Goal: Task Accomplishment & Management: Manage account settings

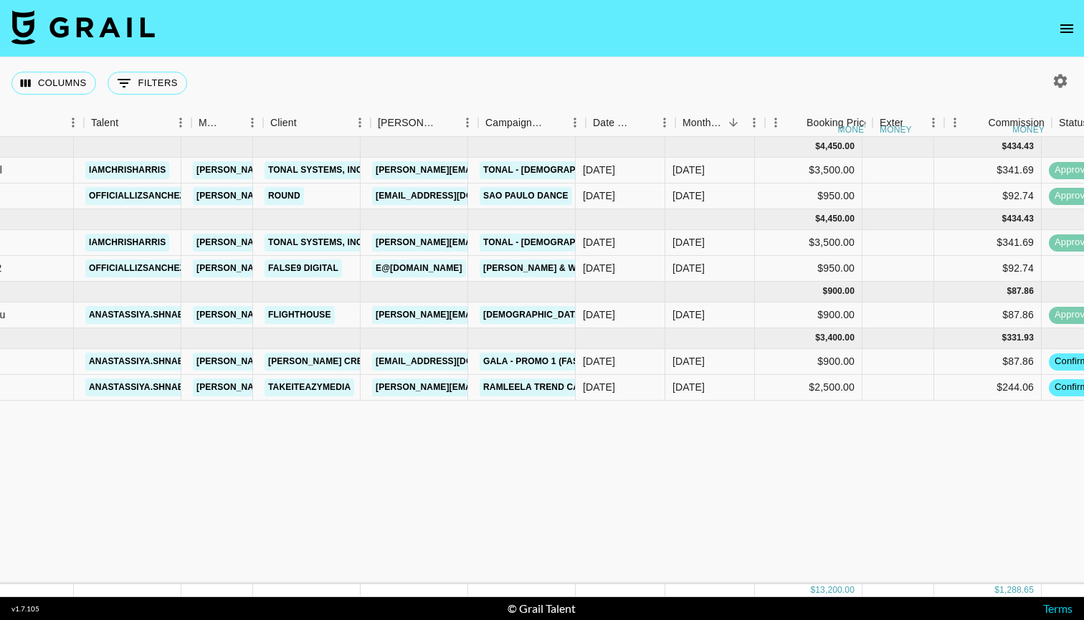
scroll to position [0, 186]
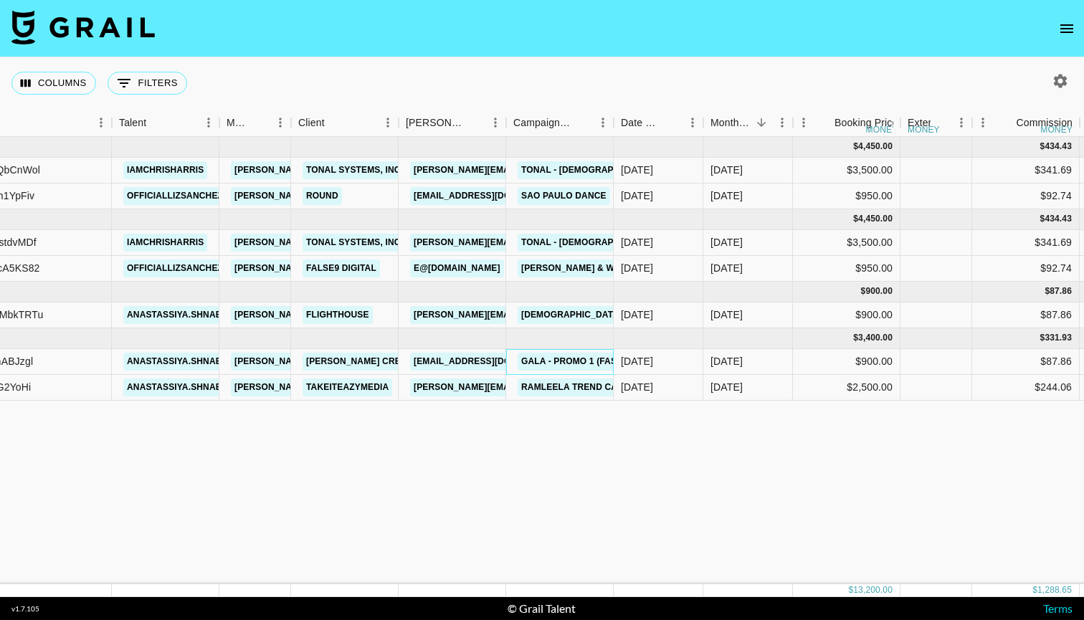
click at [562, 363] on link "GALA - Promo 1 (FASHION / HAIR & MAKEUP)" at bounding box center [620, 362] width 206 height 18
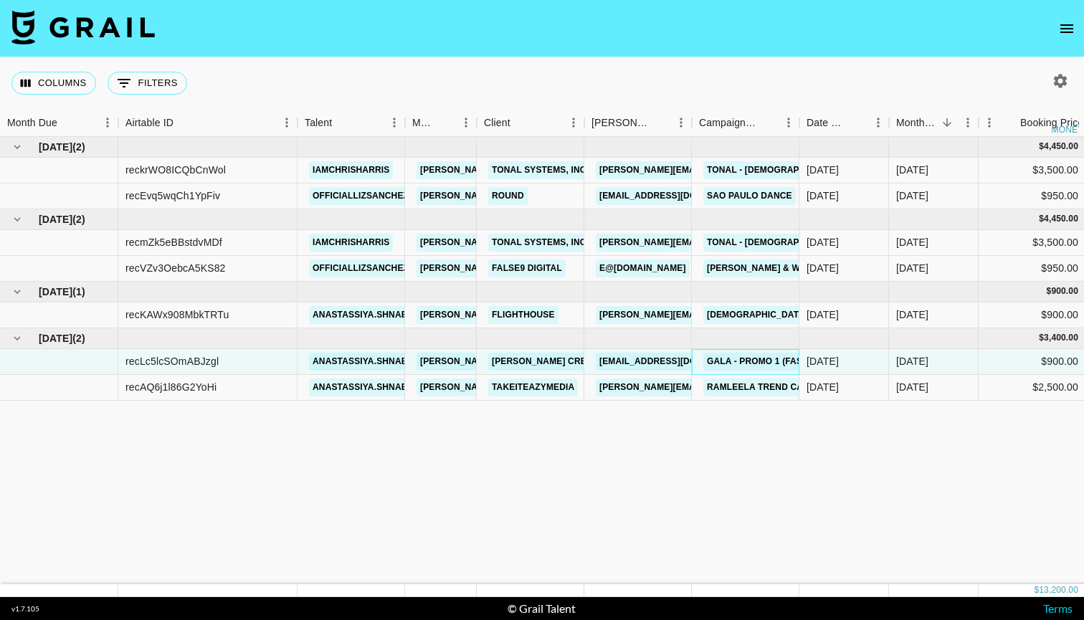
scroll to position [0, 0]
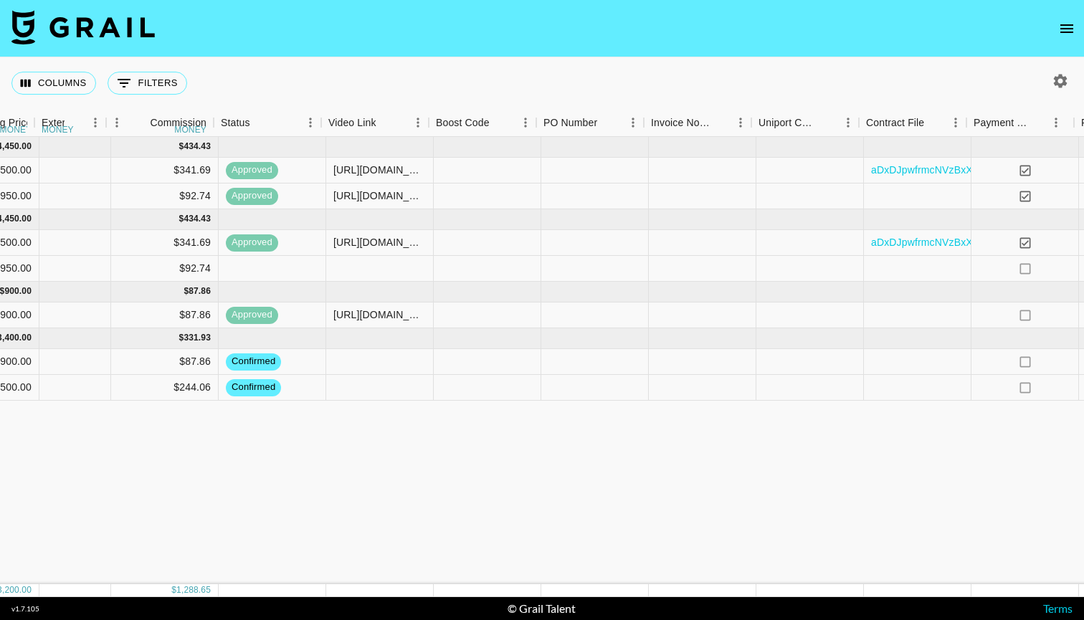
scroll to position [0, 1053]
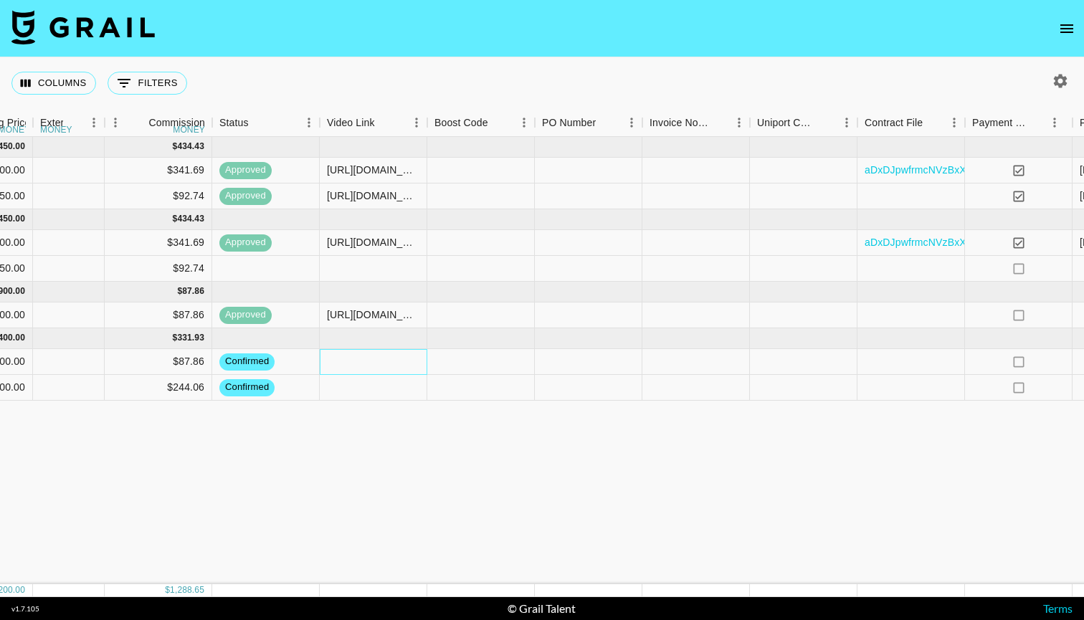
click at [402, 364] on div at bounding box center [373, 362] width 107 height 26
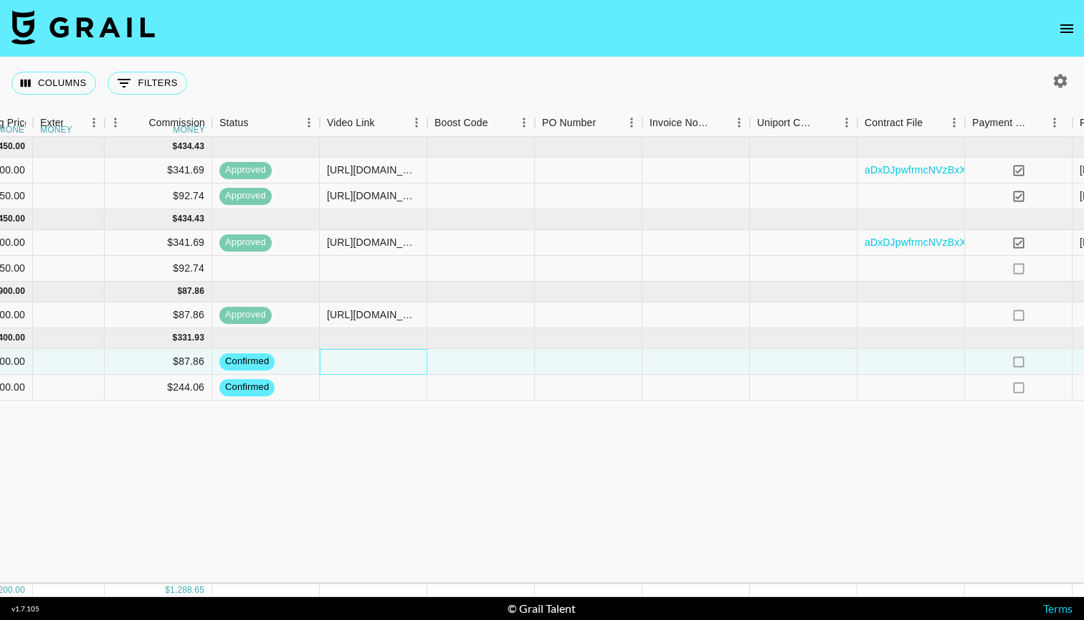
click at [402, 364] on div at bounding box center [373, 362] width 107 height 26
type input "Jordan Kahana"
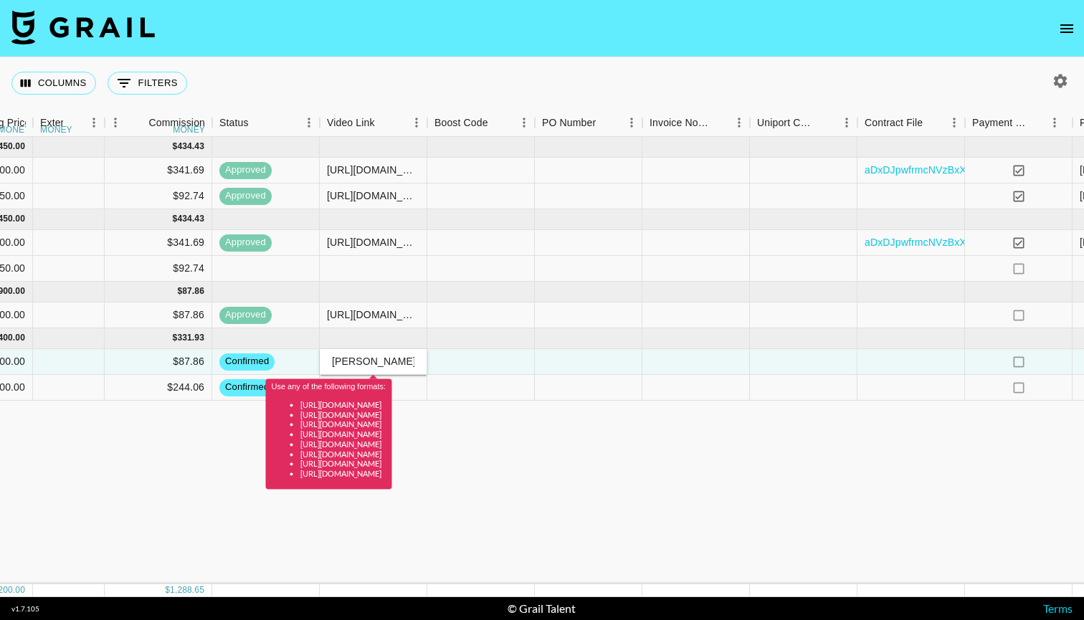
click at [384, 362] on input "Jordan Kahana" at bounding box center [372, 360] width 105 height 11
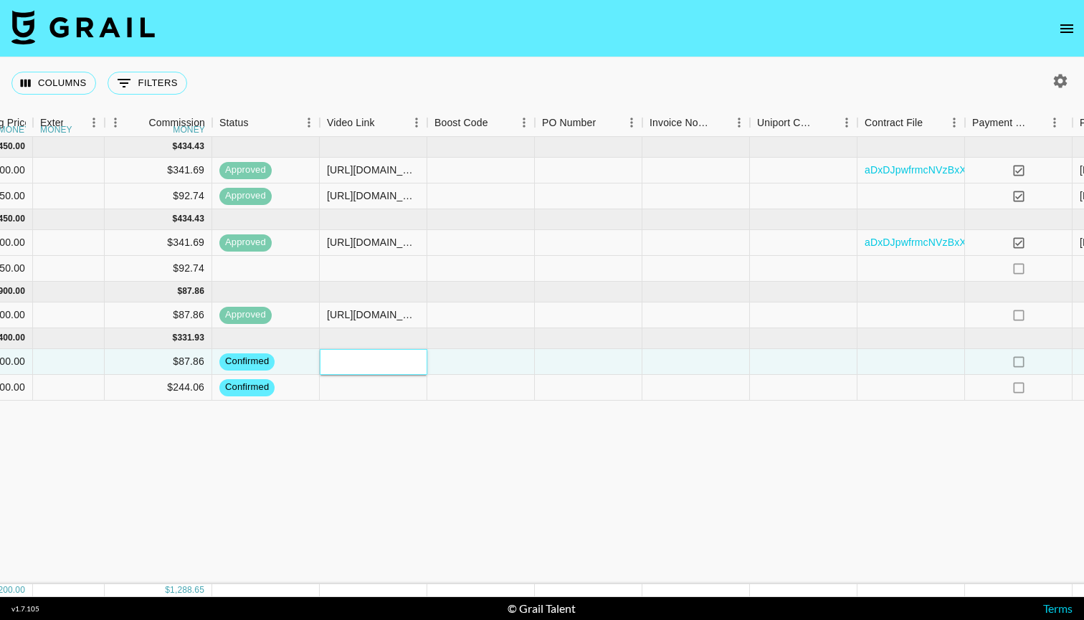
paste input "https://www.tiktok.com/@anastassiya.shnabel/video/7558903055442398486?_r=1&_t=Z…"
type input "https://www.tiktok.com/@anastassiya.shnabel/video/7558903055442398486?_r=1&_t=Z…"
click at [933, 436] on div "Jul '25 ( 2 ) $ 4,450.00 $ 434.43 reckrWO8ICQbCnWol iamchrisharris ian@grail-ta…" at bounding box center [145, 360] width 2397 height 447
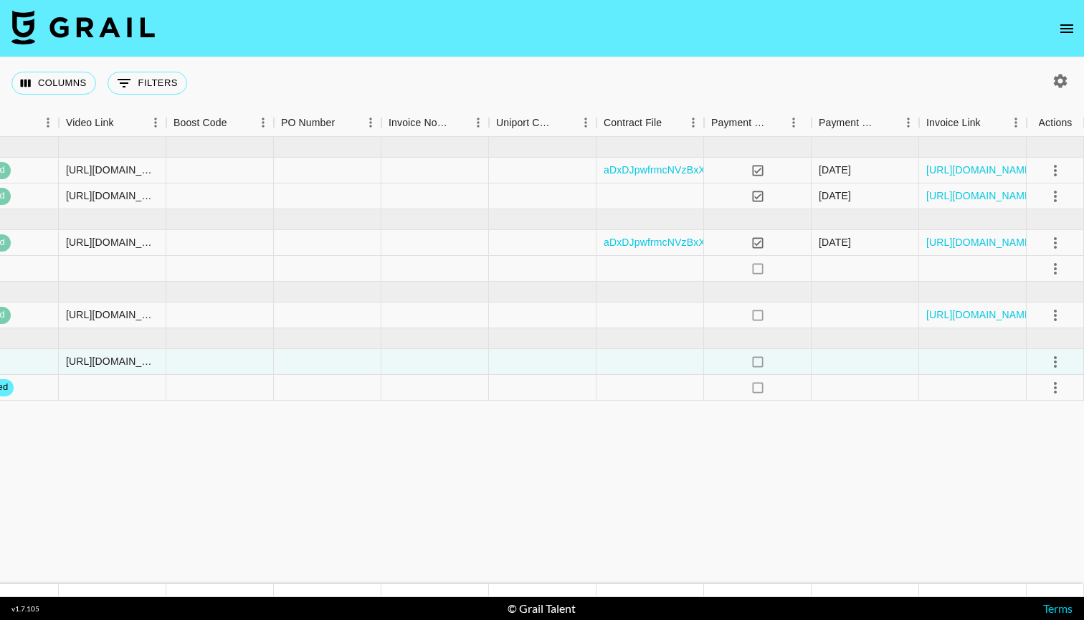
scroll to position [0, 1314]
click at [1056, 366] on icon "select merge strategy" at bounding box center [1054, 361] width 3 height 11
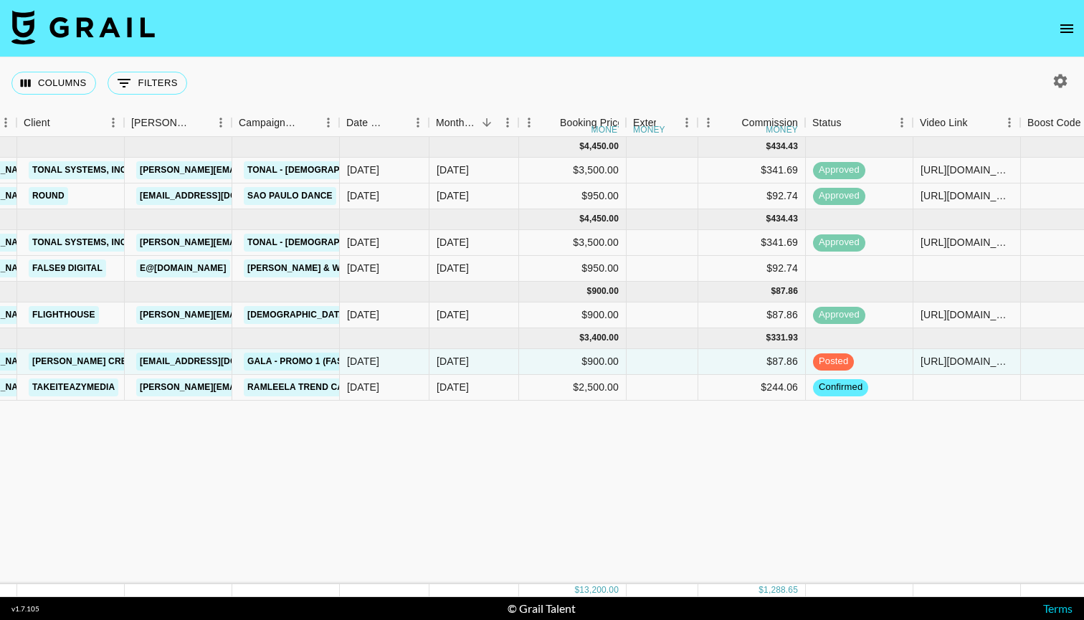
scroll to position [0, 460]
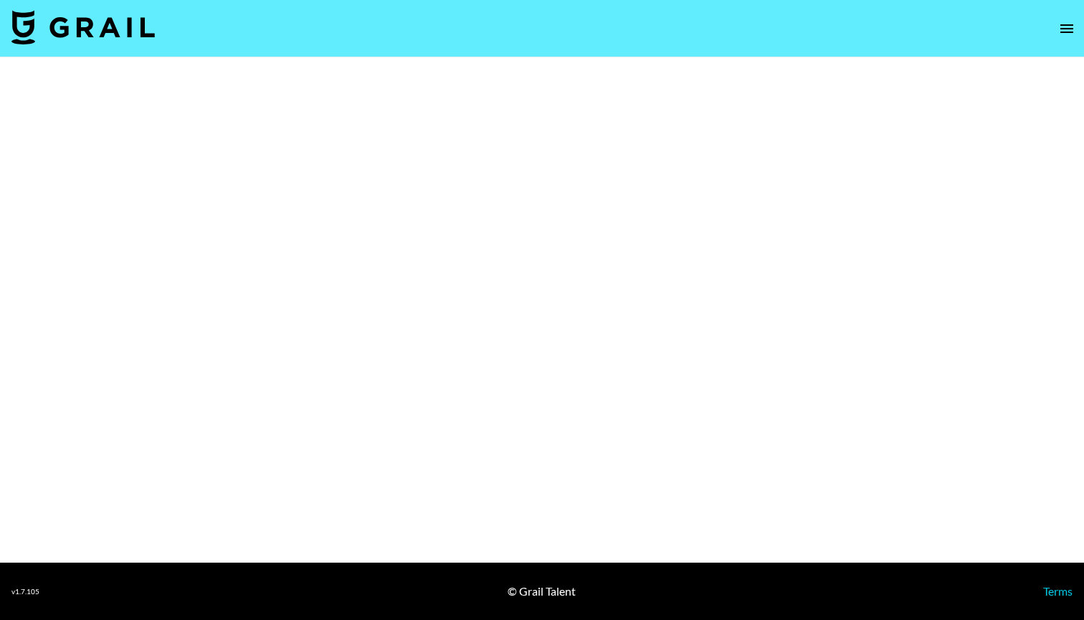
select select "Multi"
